Goal: Find specific page/section: Find specific page/section

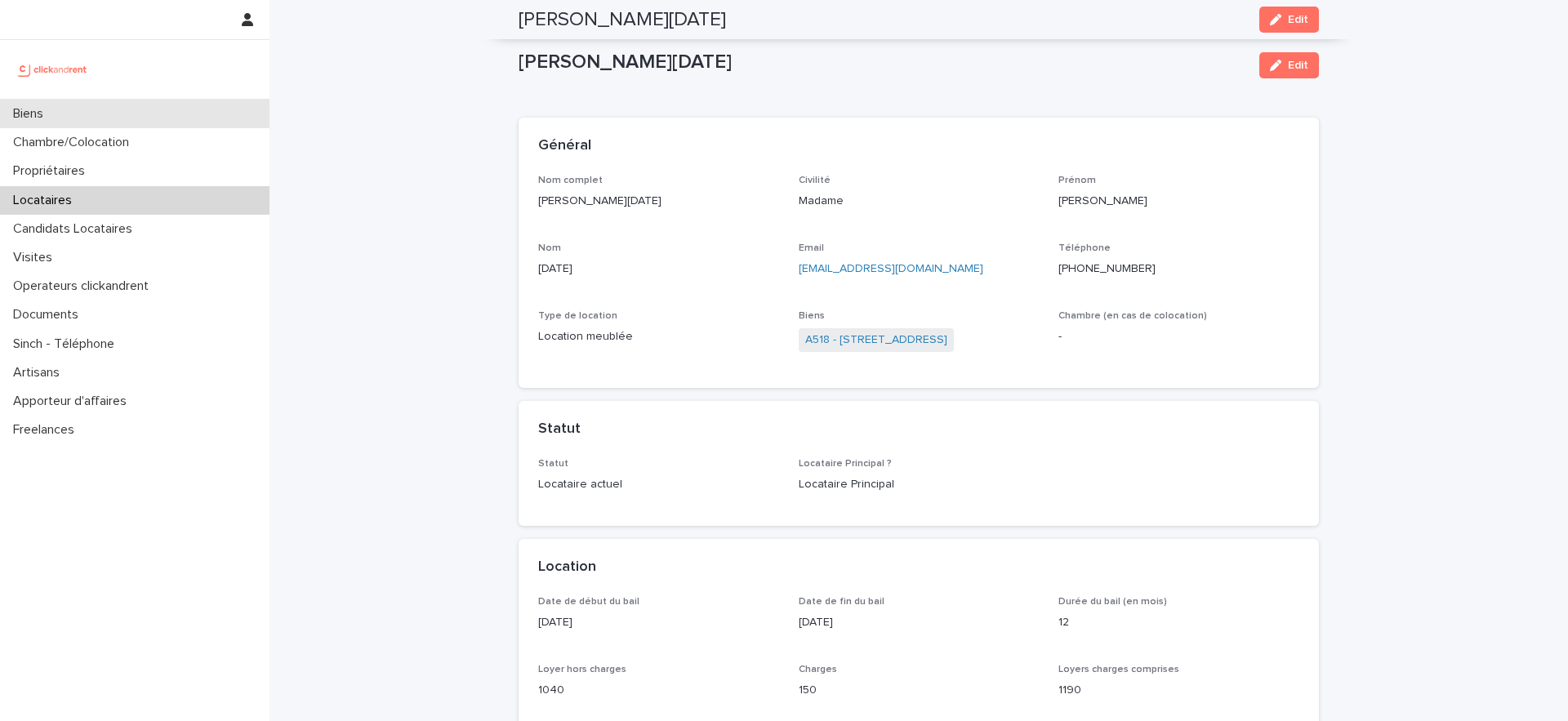
click at [85, 121] on div "Biens" at bounding box center [135, 114] width 269 height 28
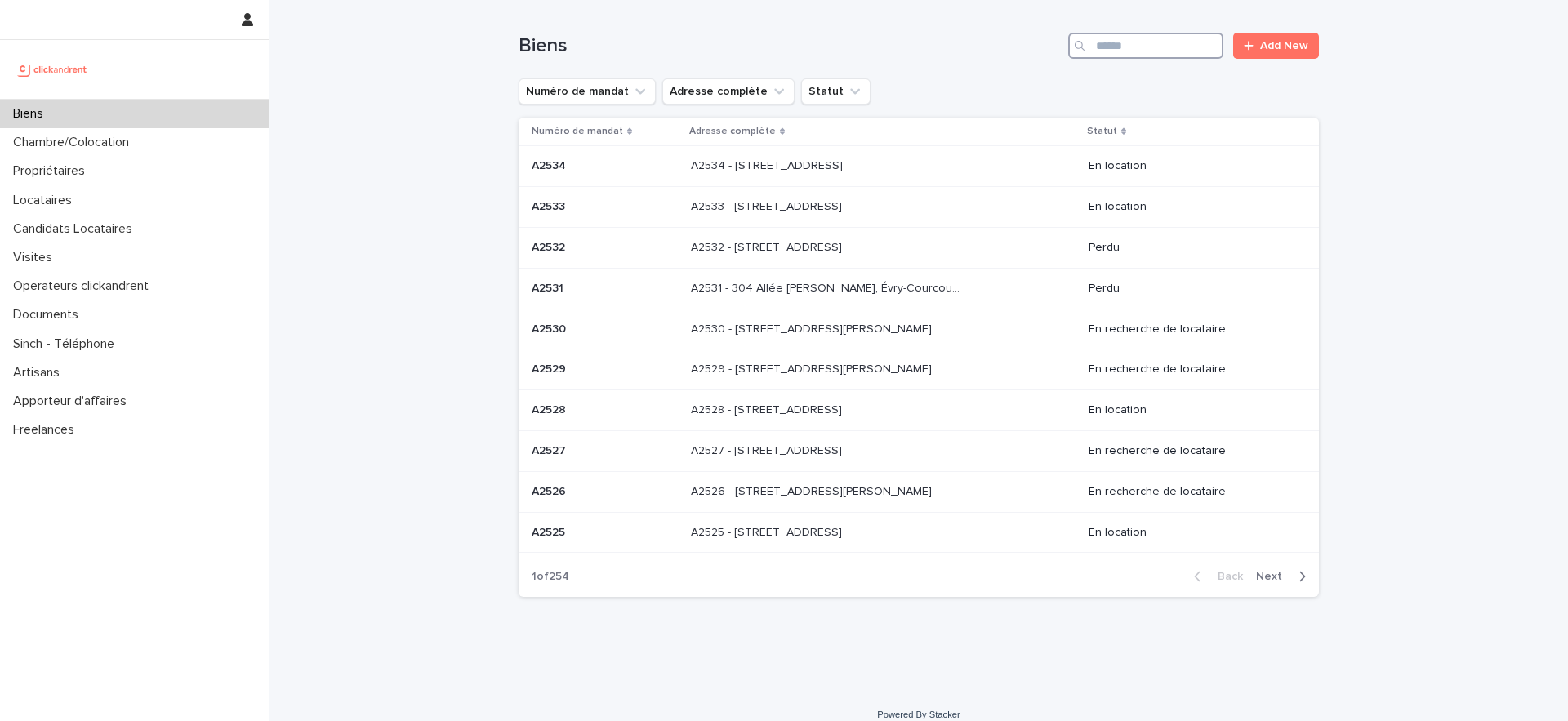
click at [1198, 58] on div "Biens Add New" at bounding box center [918, 39] width 800 height 79
type input "****"
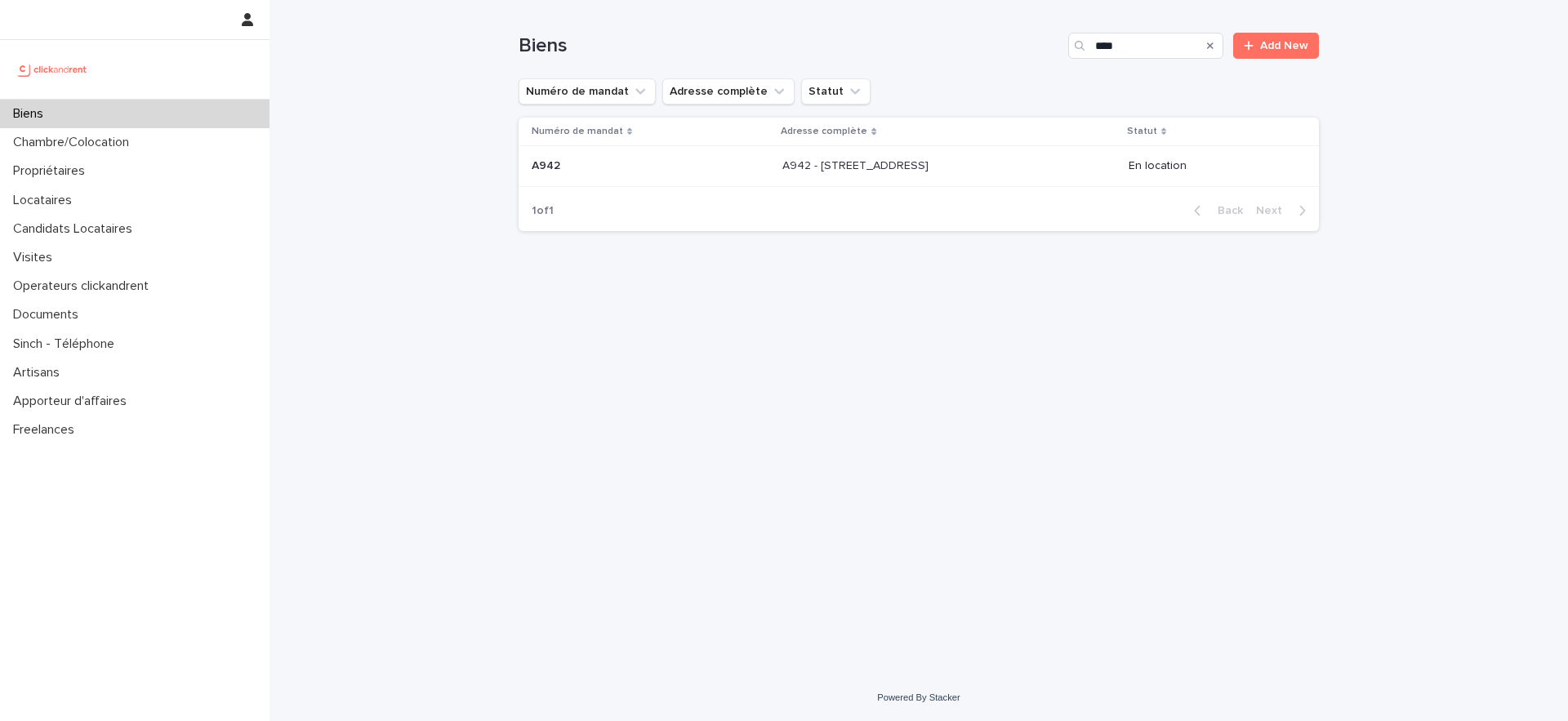
click at [671, 148] on td "A942 A942" at bounding box center [647, 166] width 258 height 41
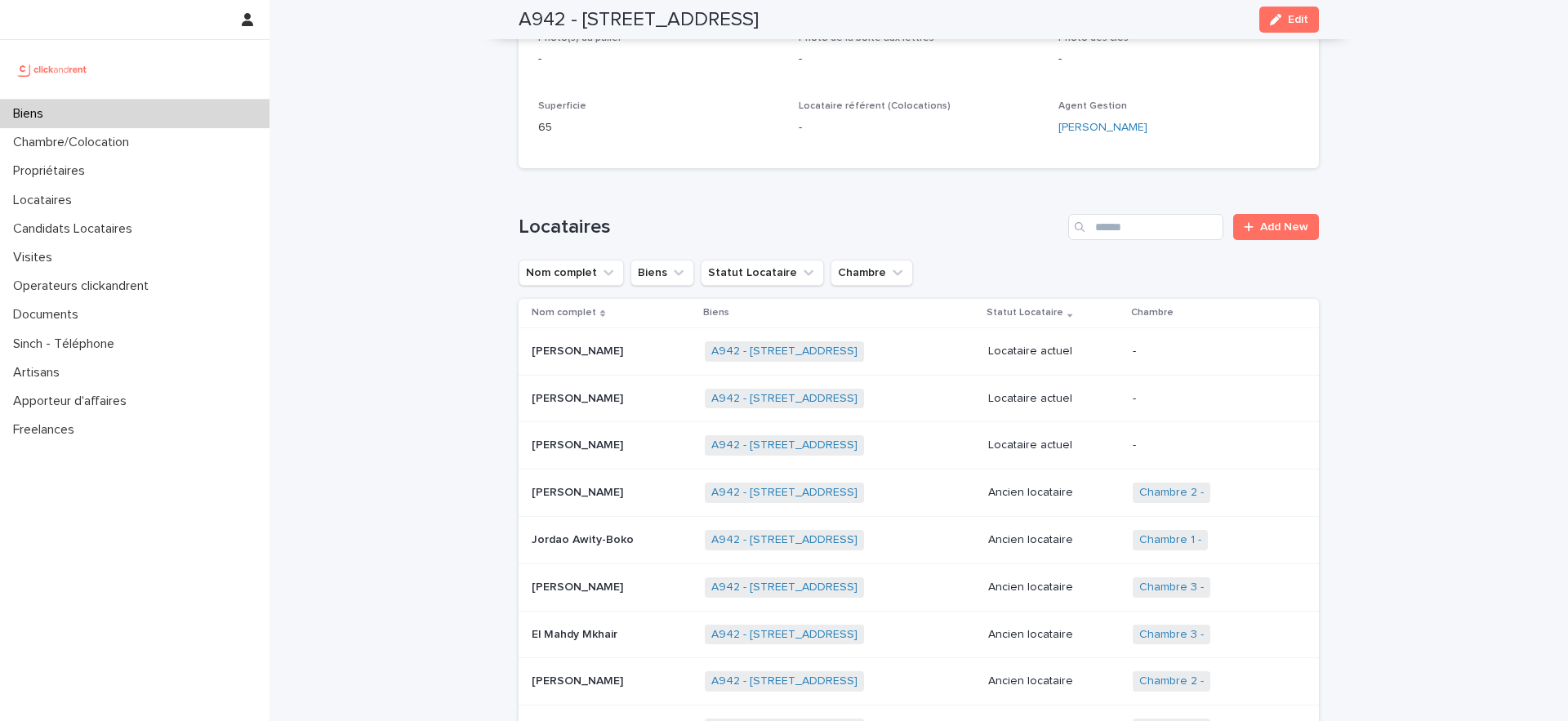
scroll to position [724, 0]
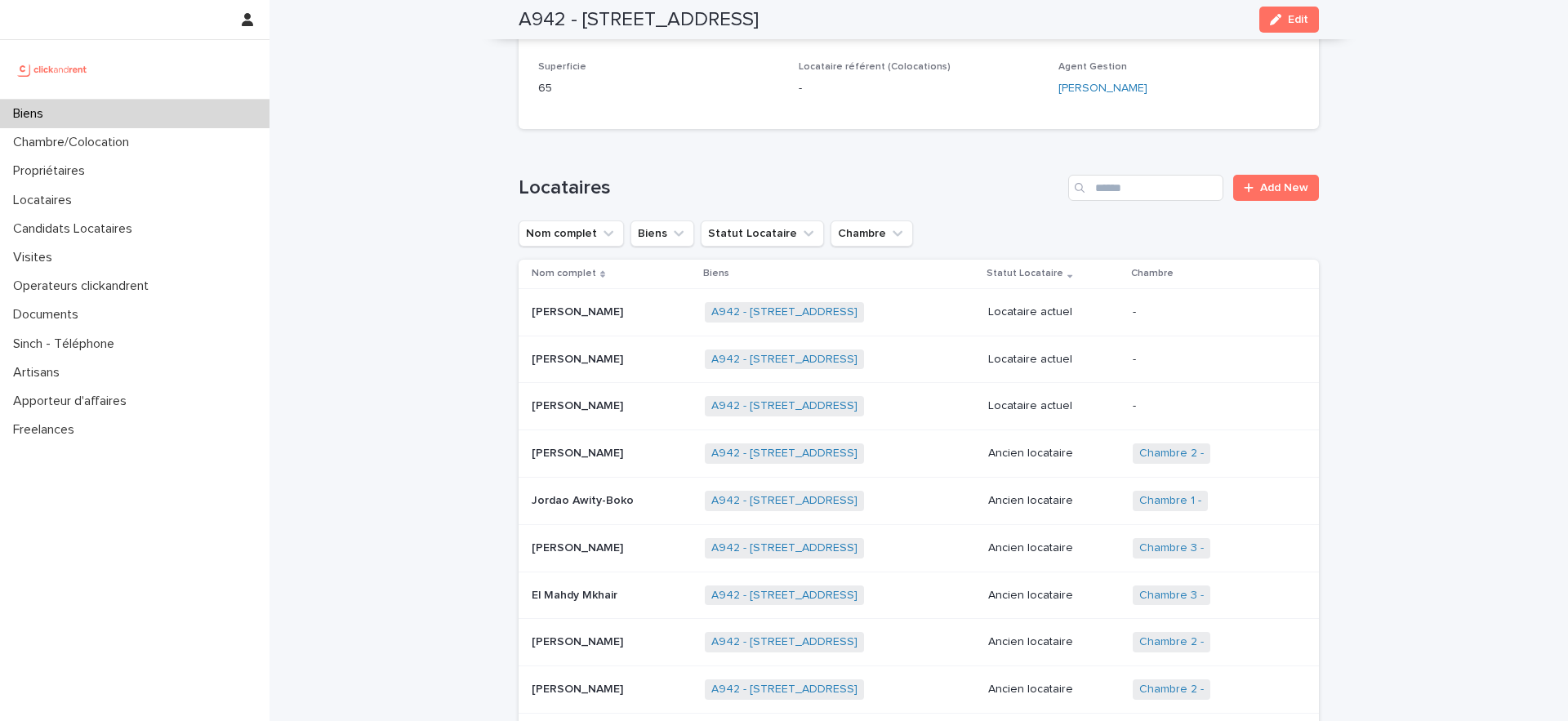
click at [560, 302] on p "[PERSON_NAME]" at bounding box center [579, 310] width 94 height 18
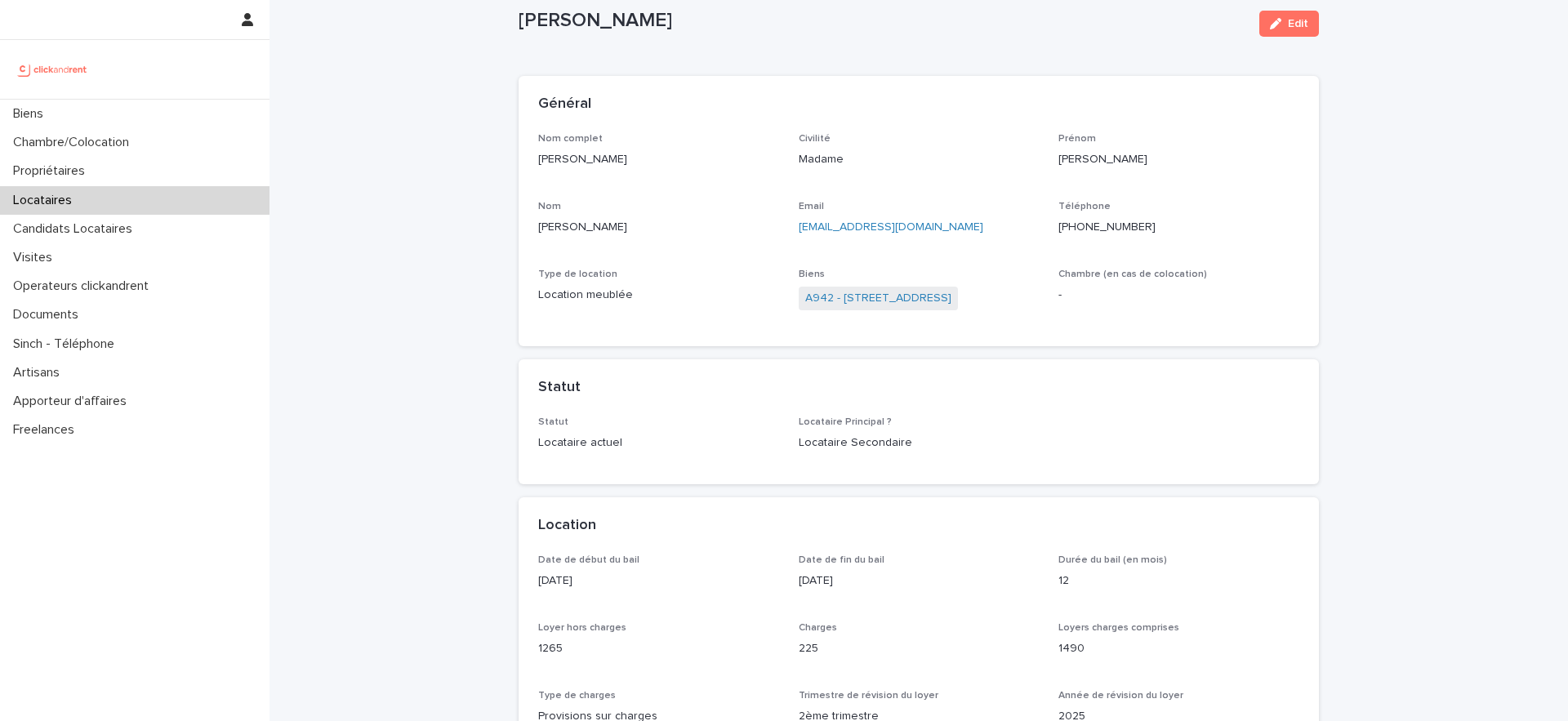
scroll to position [36, 0]
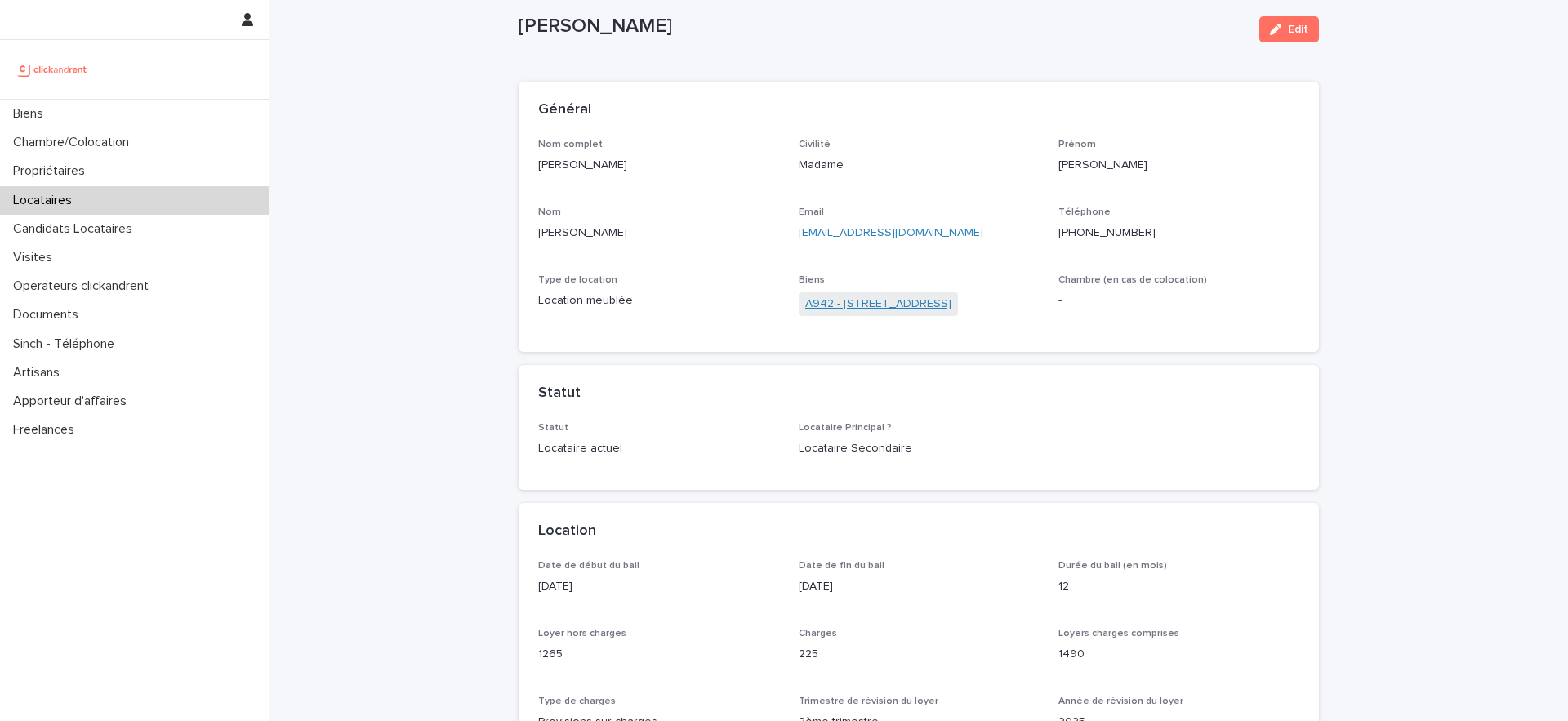
click at [865, 297] on link "A942 - [STREET_ADDRESS]" at bounding box center [878, 304] width 146 height 18
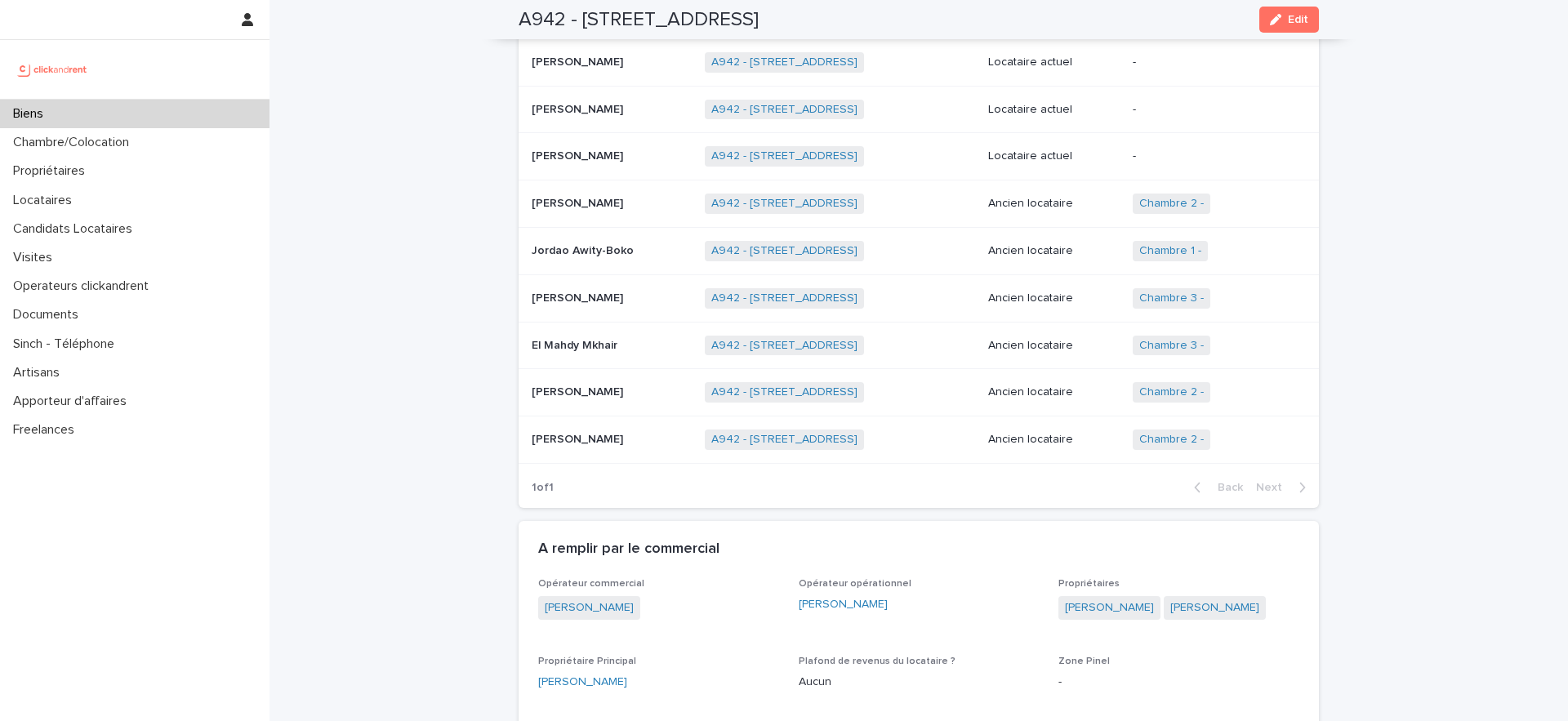
scroll to position [931, 0]
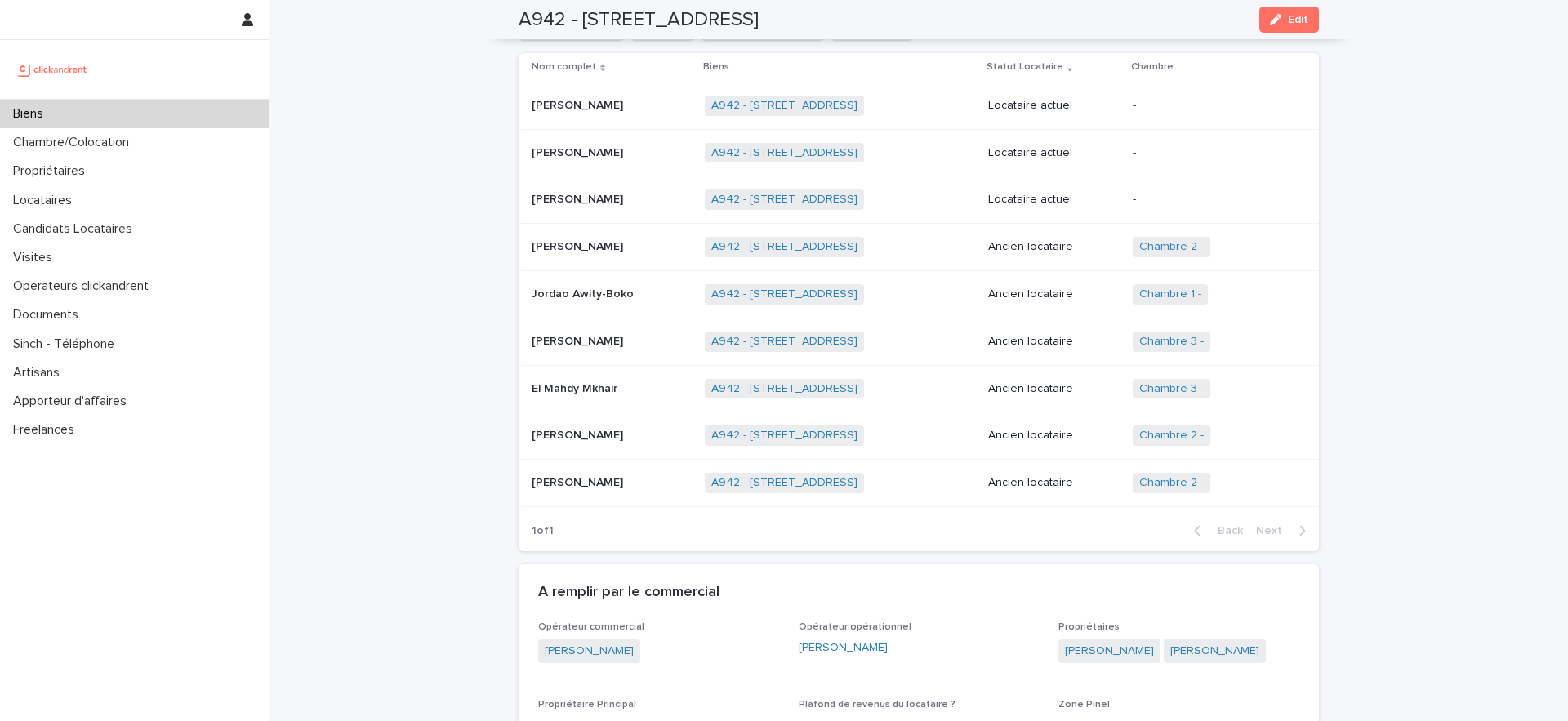
click at [129, 115] on div "Biens" at bounding box center [135, 114] width 269 height 28
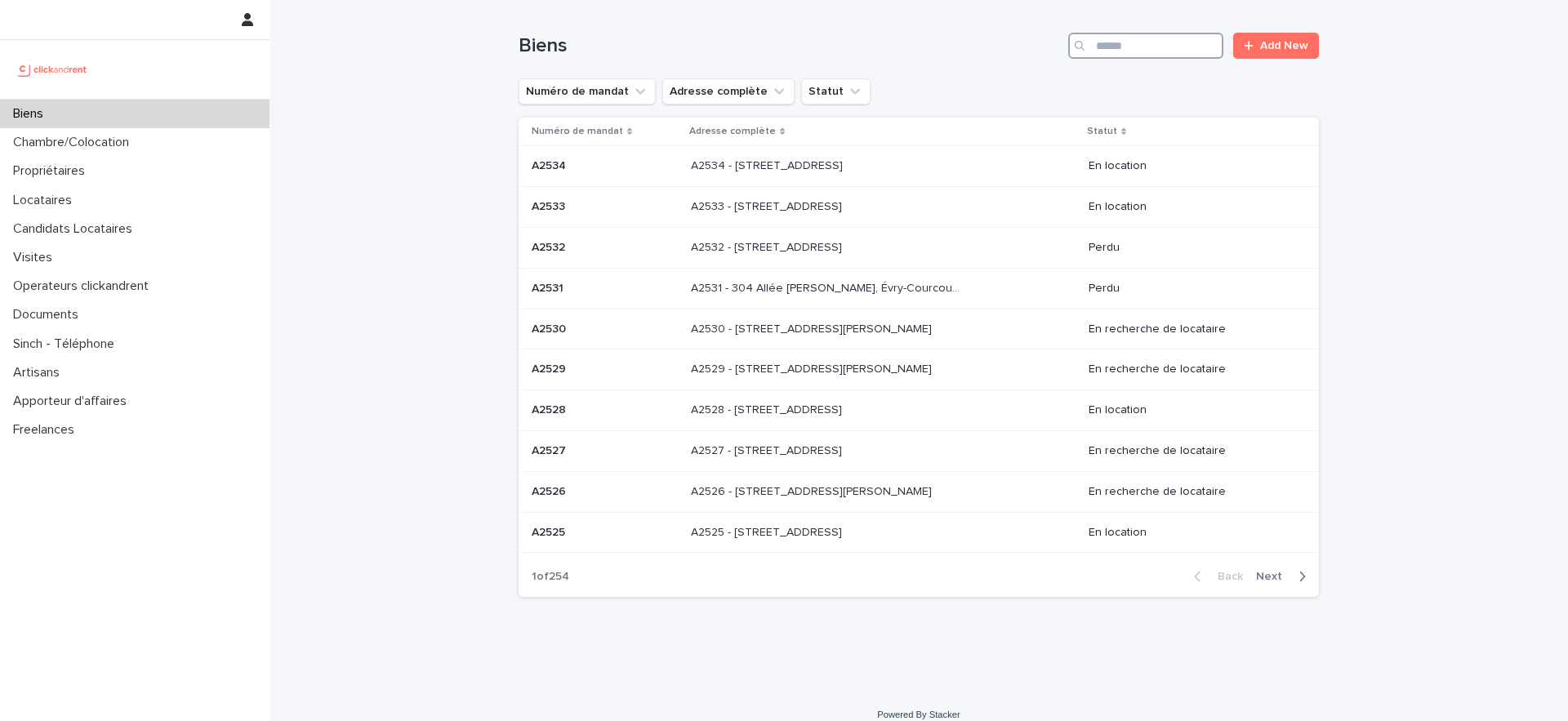
click at [1156, 44] on input "Search" at bounding box center [1147, 45] width 156 height 26
type input "*****"
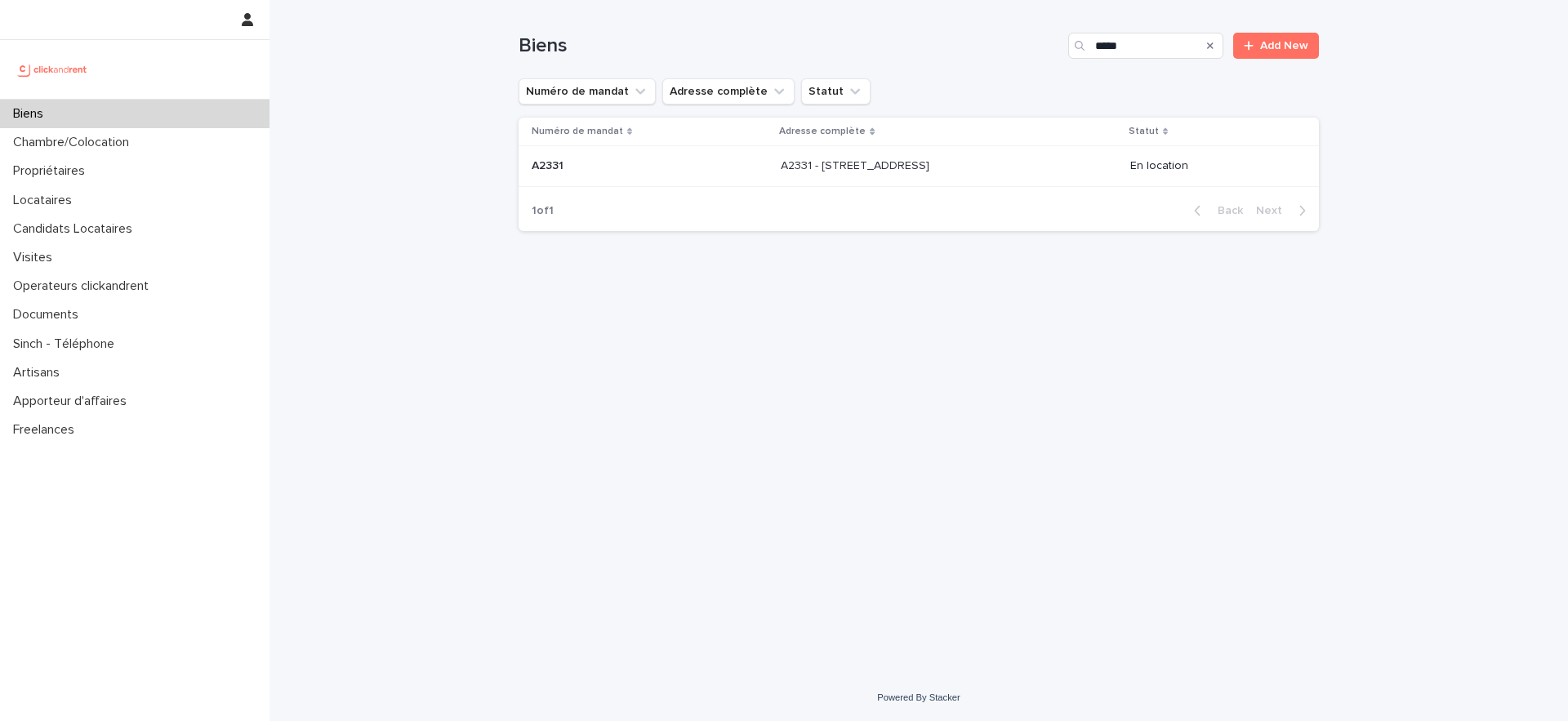
click at [844, 180] on td "A2331 - [STREET_ADDRESS][GEOGRAPHIC_DATA][STREET_ADDRESS]" at bounding box center [948, 166] width 349 height 41
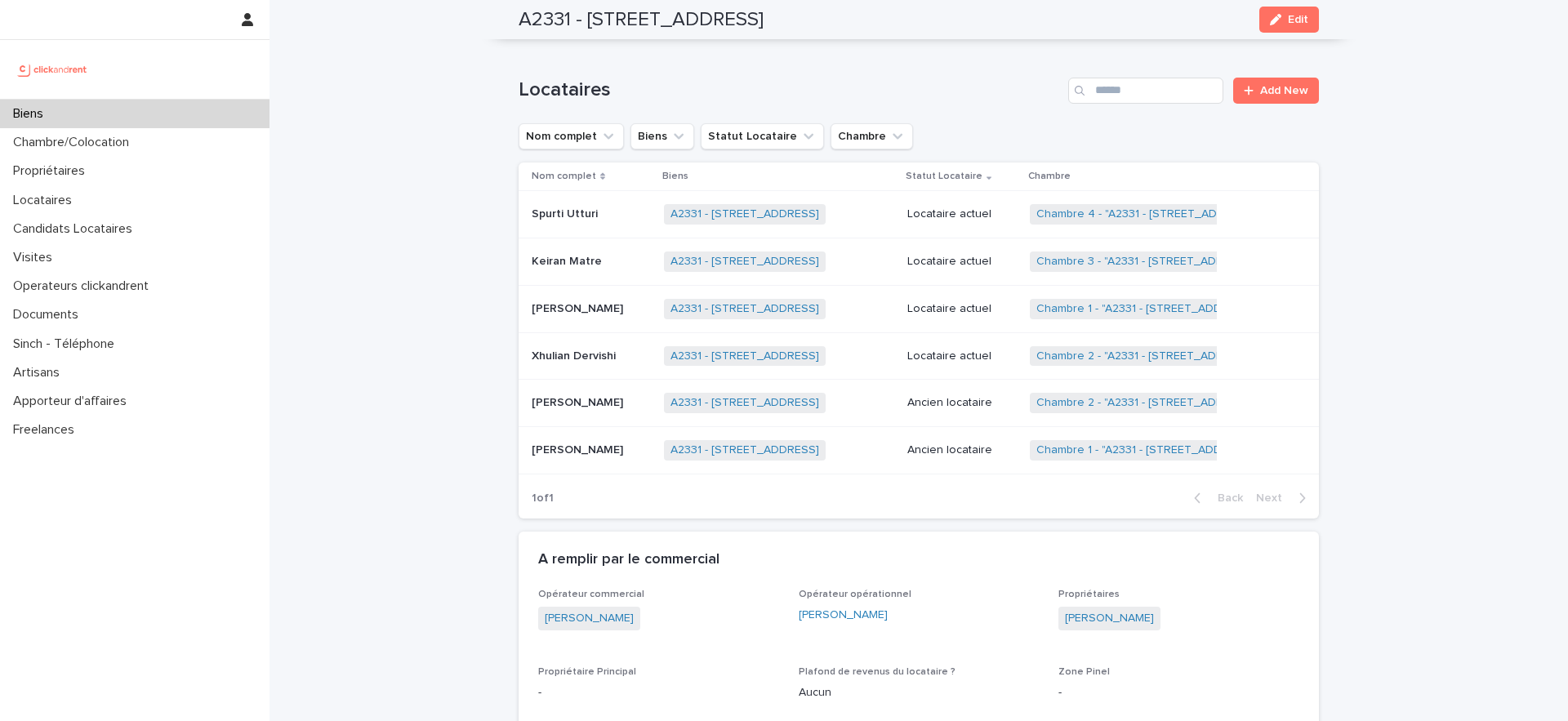
scroll to position [1128, 0]
